Goal: Task Accomplishment & Management: Manage account settings

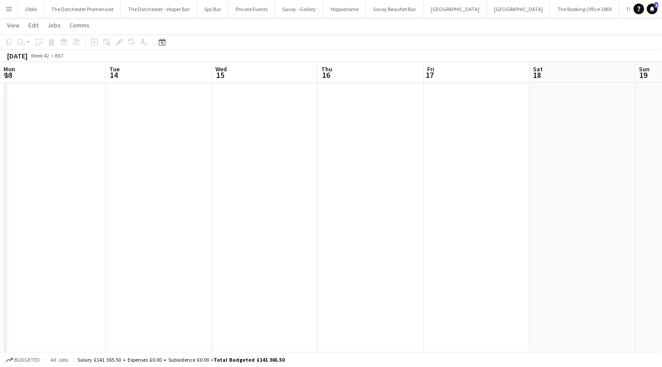
scroll to position [0, 230]
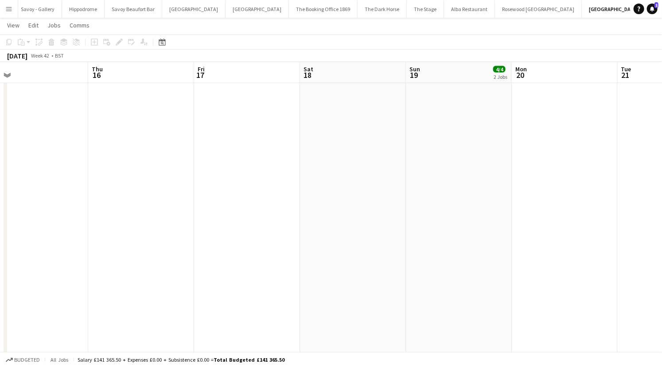
click at [8, 3] on button "Menu" at bounding box center [9, 9] width 18 height 18
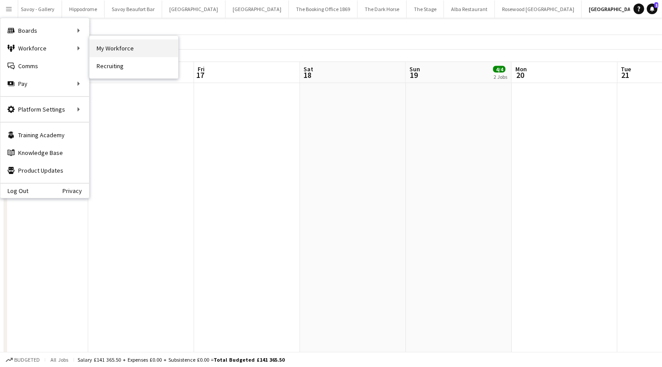
click at [110, 50] on link "My Workforce" at bounding box center [133, 48] width 89 height 18
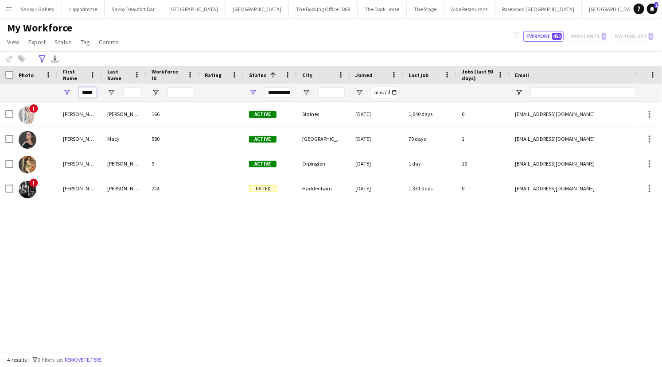
click at [91, 92] on input "*****" at bounding box center [88, 92] width 18 height 11
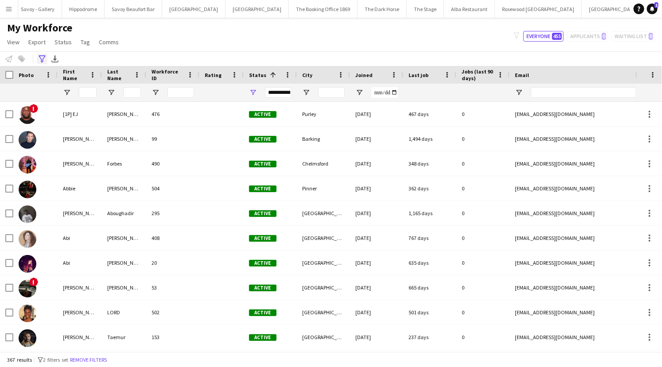
click at [42, 60] on icon "Advanced filters" at bounding box center [42, 58] width 7 height 7
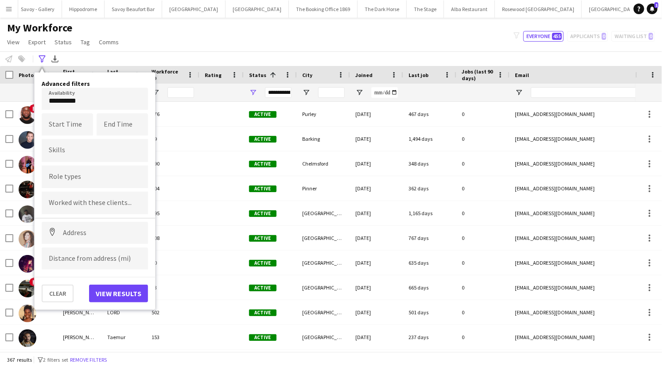
click at [54, 100] on body "Menu Boards Boards Boards All jobs Status Workforce Workforce My Workforce Recr…" at bounding box center [331, 183] width 662 height 367
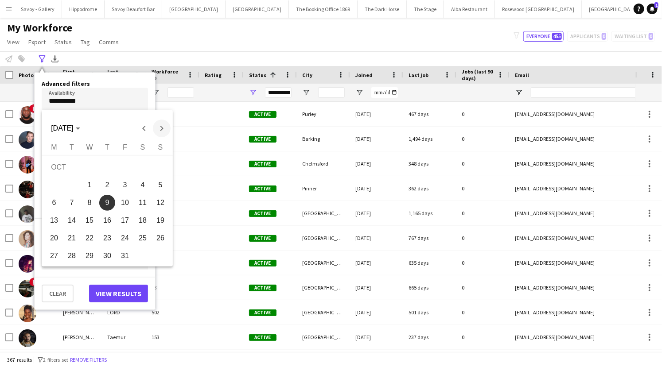
click at [157, 127] on span "Next month" at bounding box center [162, 129] width 18 height 18
click at [109, 208] on span "13" at bounding box center [107, 205] width 16 height 16
type input "**********"
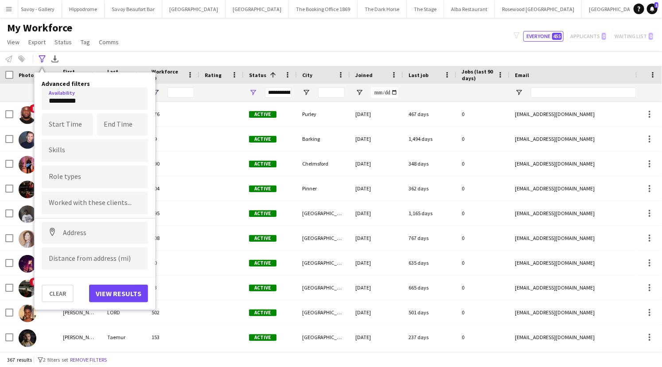
click at [79, 175] on form at bounding box center [95, 176] width 92 height 9
type input "**"
click at [75, 203] on div "DJ" at bounding box center [95, 201] width 106 height 21
click at [121, 287] on button "View results" at bounding box center [118, 294] width 59 height 18
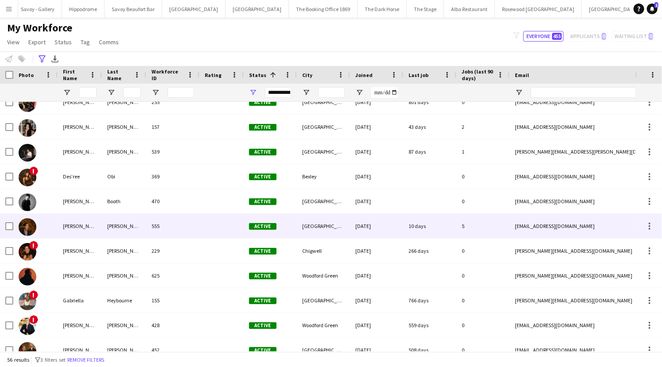
click at [56, 228] on div at bounding box center [35, 226] width 44 height 24
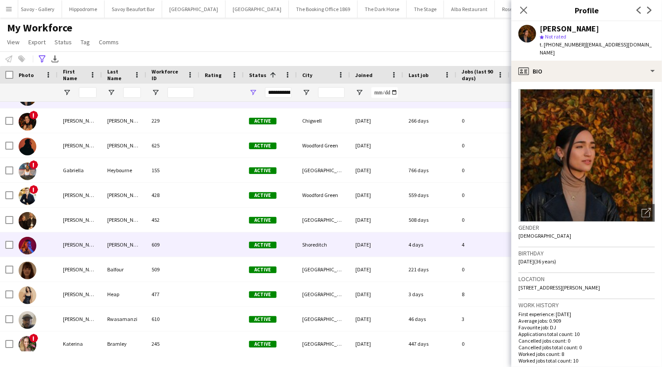
click at [71, 250] on div "[PERSON_NAME]" at bounding box center [80, 245] width 44 height 24
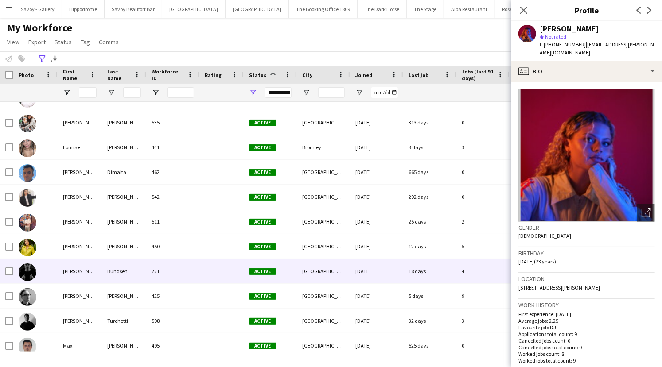
click at [66, 280] on div "[PERSON_NAME]" at bounding box center [80, 271] width 44 height 24
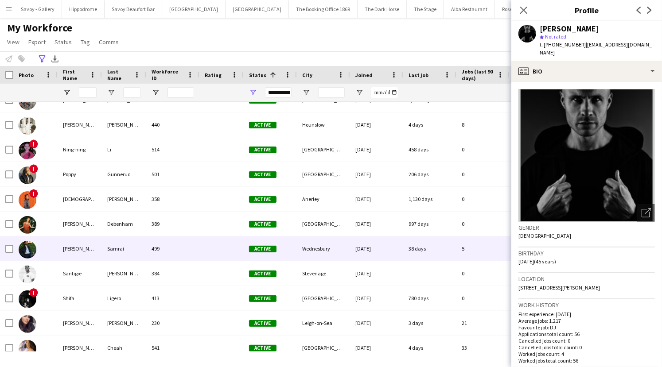
click at [74, 246] on div "[PERSON_NAME]" at bounding box center [80, 249] width 44 height 24
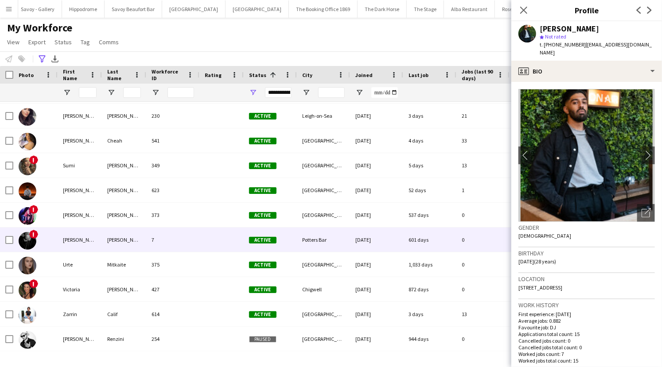
click at [70, 234] on div "[PERSON_NAME]" at bounding box center [80, 240] width 44 height 24
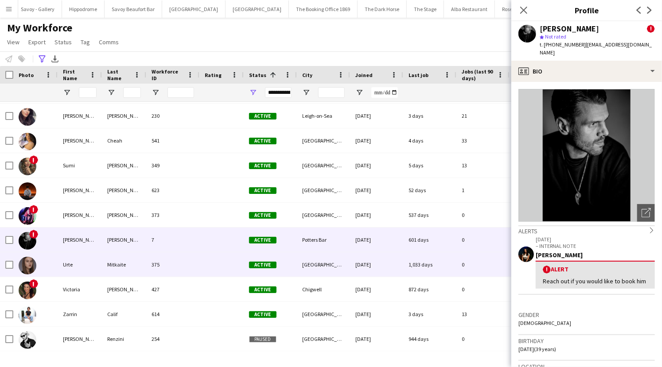
click at [64, 265] on div "Urte" at bounding box center [80, 265] width 44 height 24
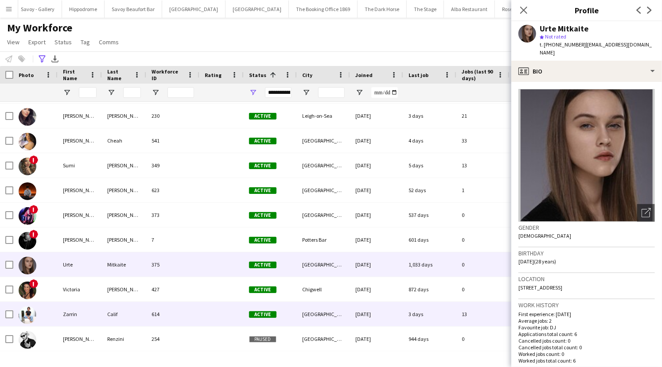
click at [56, 314] on div at bounding box center [35, 314] width 44 height 24
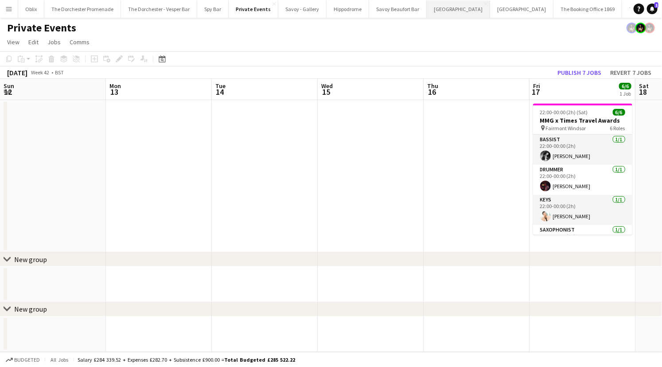
scroll to position [0, 302]
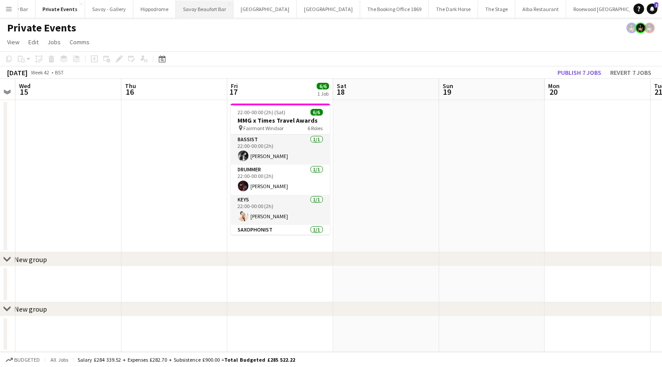
click at [187, 9] on button "Savoy Beaufort Bar Close" at bounding box center [205, 8] width 58 height 17
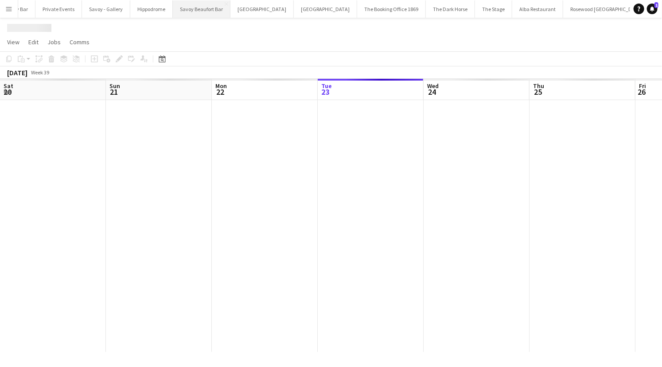
scroll to position [0, 212]
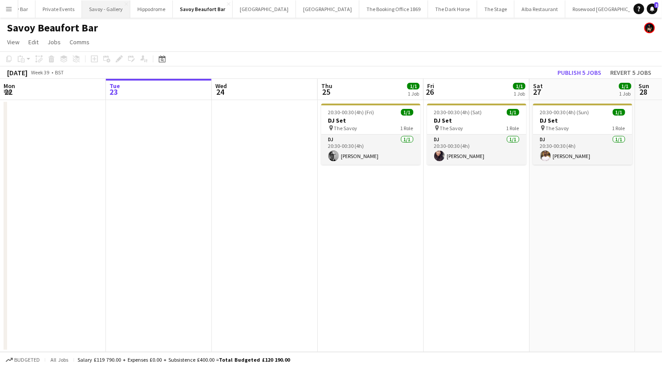
click at [104, 6] on button "Savoy - Gallery Close" at bounding box center [106, 8] width 48 height 17
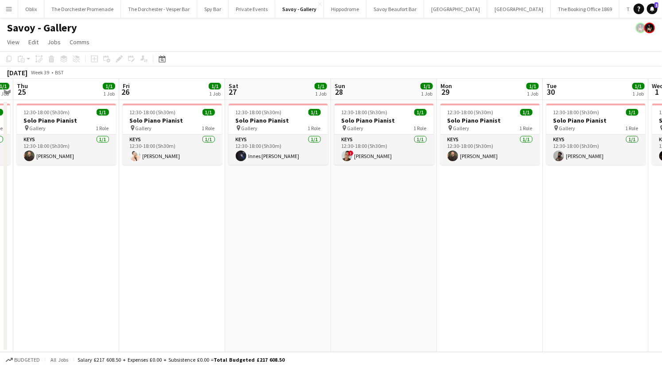
click at [12, 8] on button "Menu" at bounding box center [9, 9] width 18 height 18
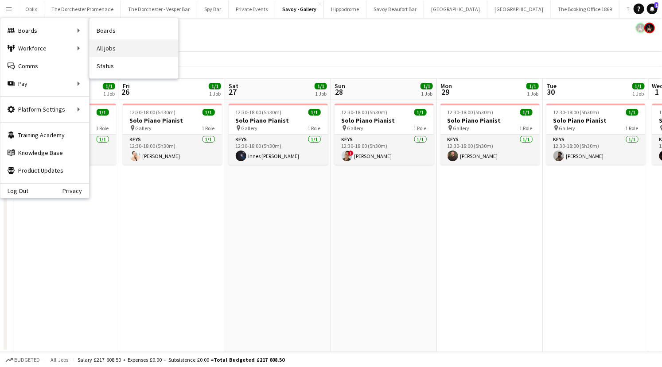
click at [116, 46] on link "All jobs" at bounding box center [133, 48] width 89 height 18
